Goal: Feedback & Contribution: Contribute content

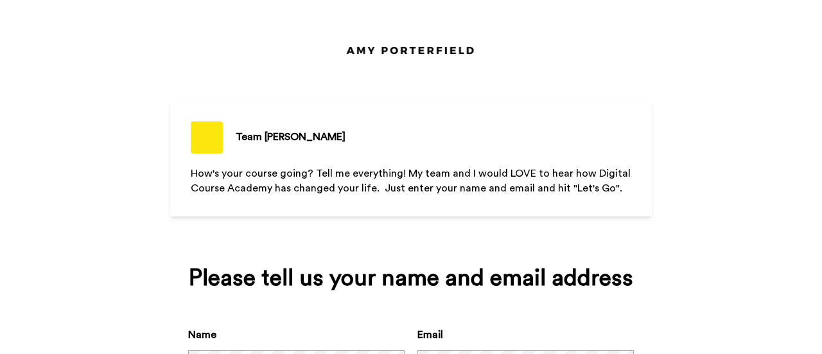
scroll to position [114, 0]
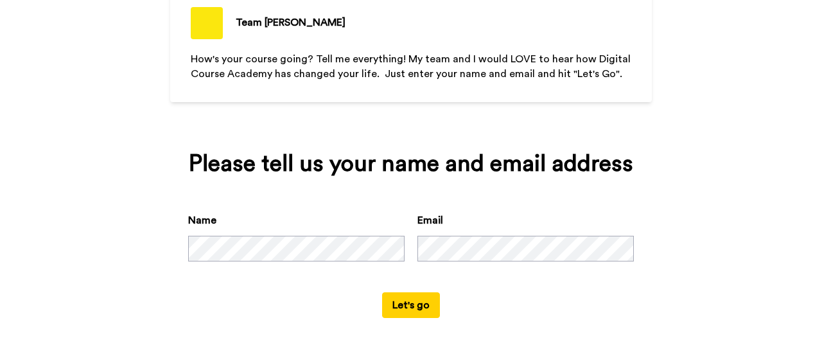
click at [398, 313] on button "Let's go" at bounding box center [411, 305] width 58 height 26
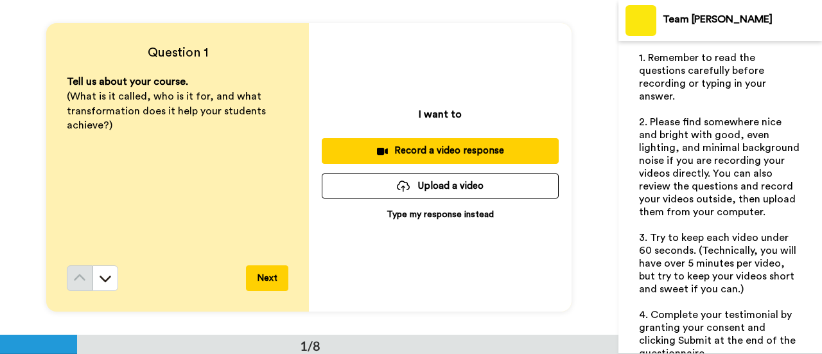
click at [412, 210] on p "Type my response instead" at bounding box center [440, 214] width 107 height 13
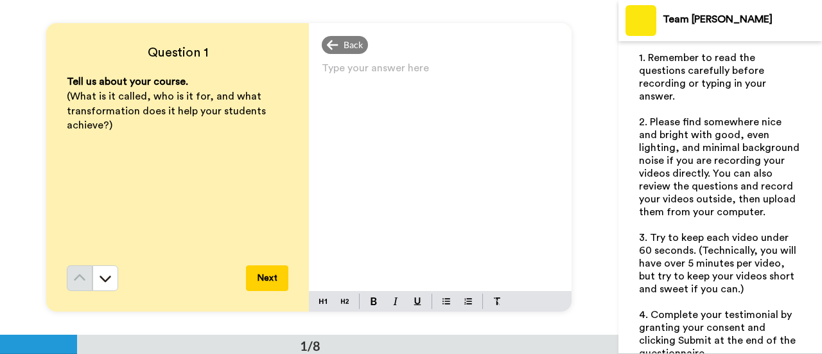
click at [139, 108] on span "(What is it called, who is it for, and what transformation does it help your st…" at bounding box center [168, 111] width 202 height 40
click at [344, 40] on span "Back" at bounding box center [353, 45] width 19 height 13
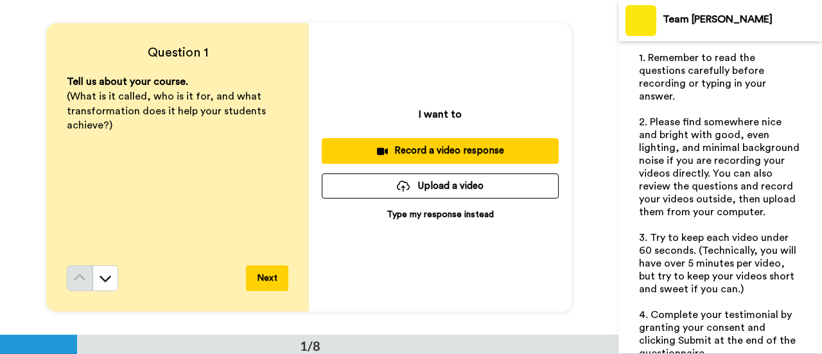
click at [411, 216] on p "Type my response instead" at bounding box center [440, 214] width 107 height 13
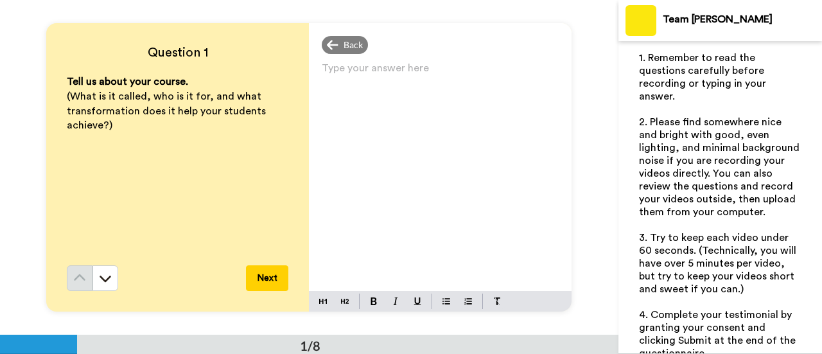
click at [343, 74] on p "Type your answer here ﻿" at bounding box center [440, 73] width 237 height 18
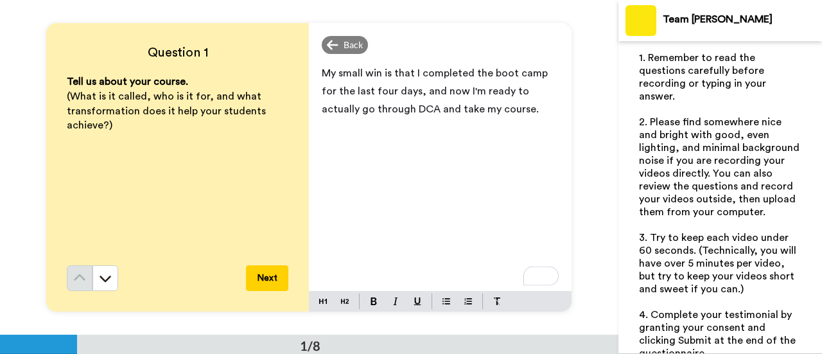
click at [258, 283] on button "Next" at bounding box center [267, 278] width 42 height 26
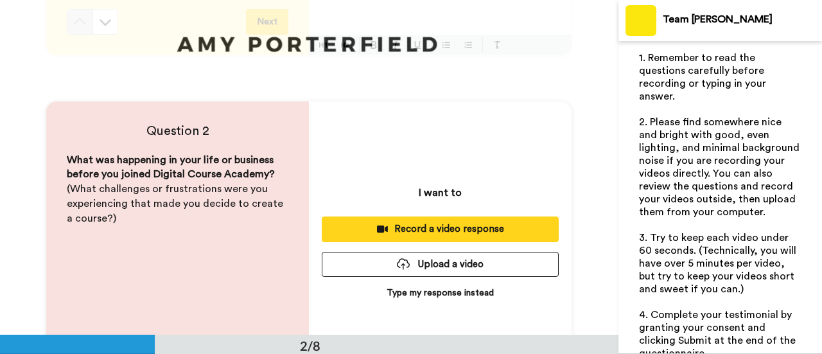
scroll to position [241, 0]
